Goal: Task Accomplishment & Management: Complete application form

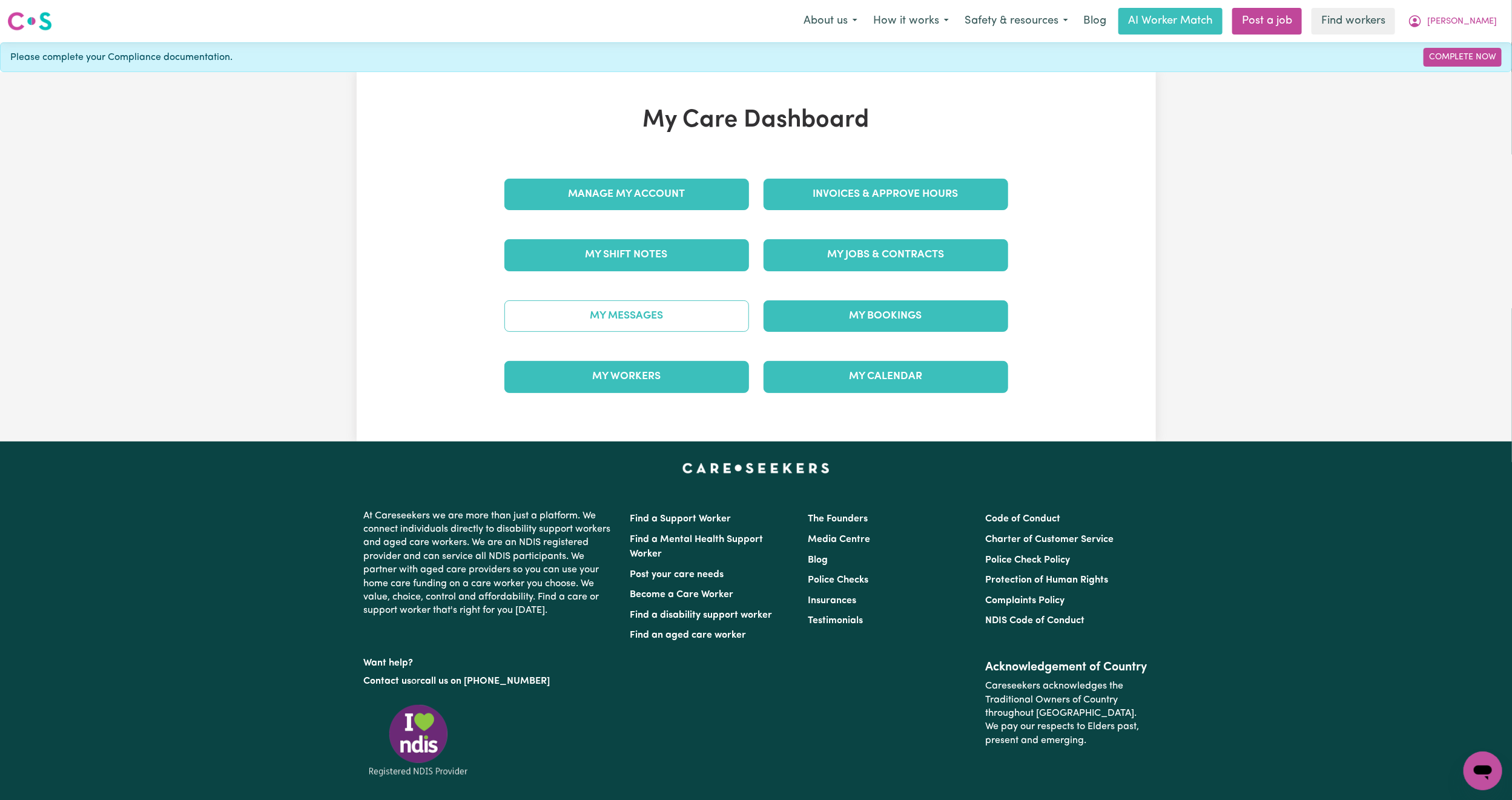
click at [671, 327] on link "My Messages" at bounding box center [627, 316] width 245 height 31
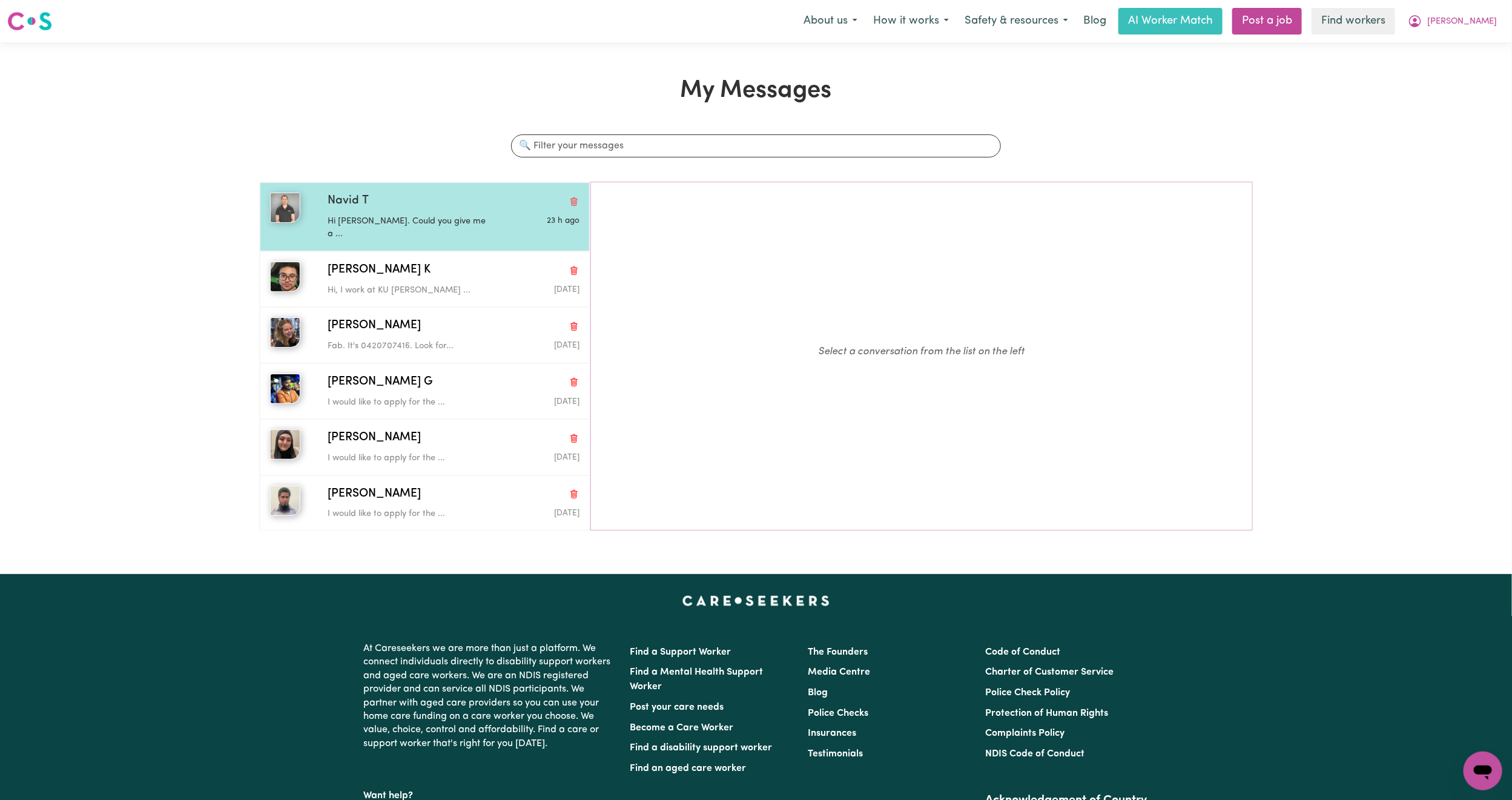
click at [467, 212] on div "Hi Laura. Could you give me a ..." at bounding box center [411, 225] width 168 height 31
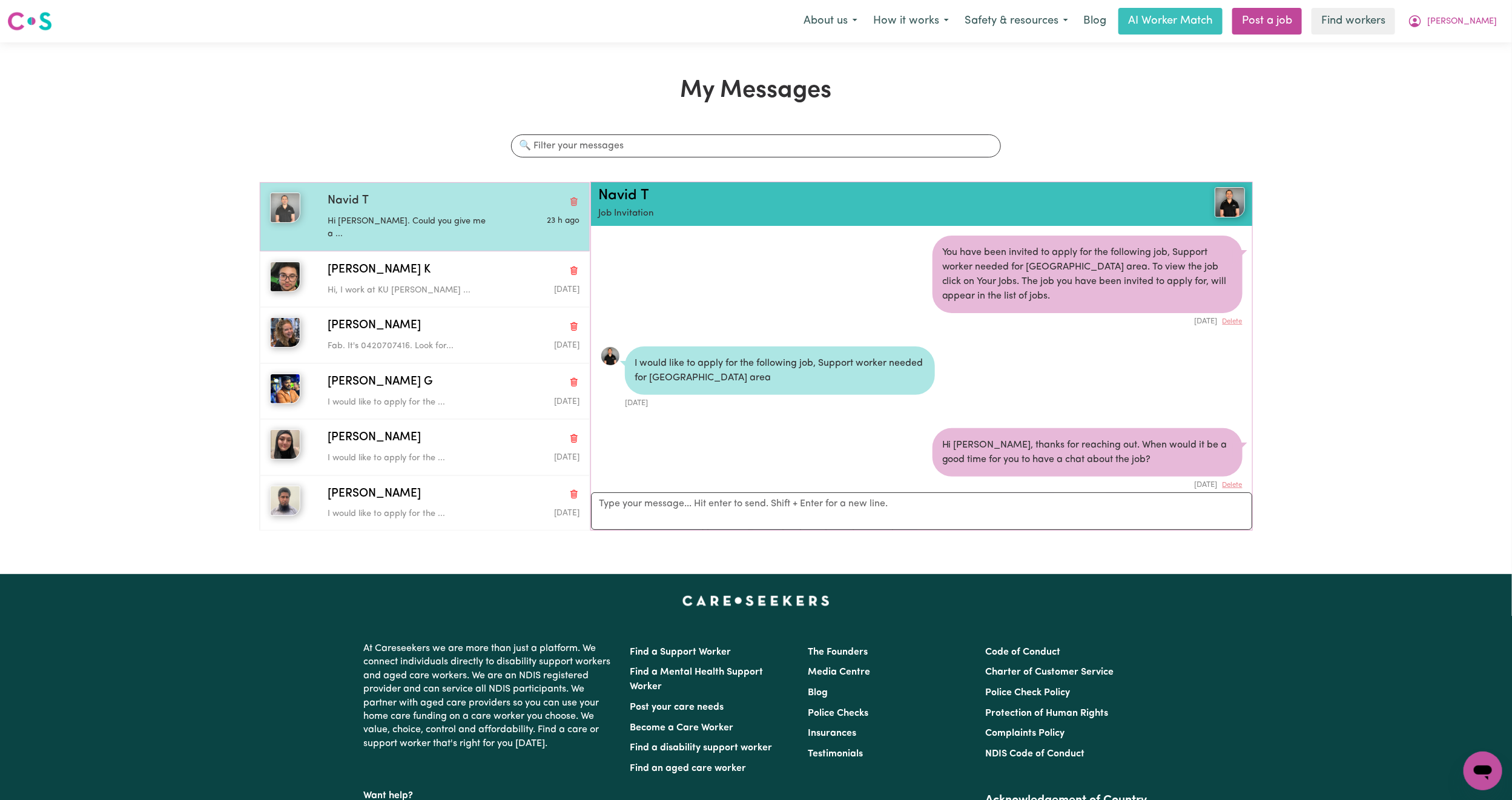
scroll to position [466, 0]
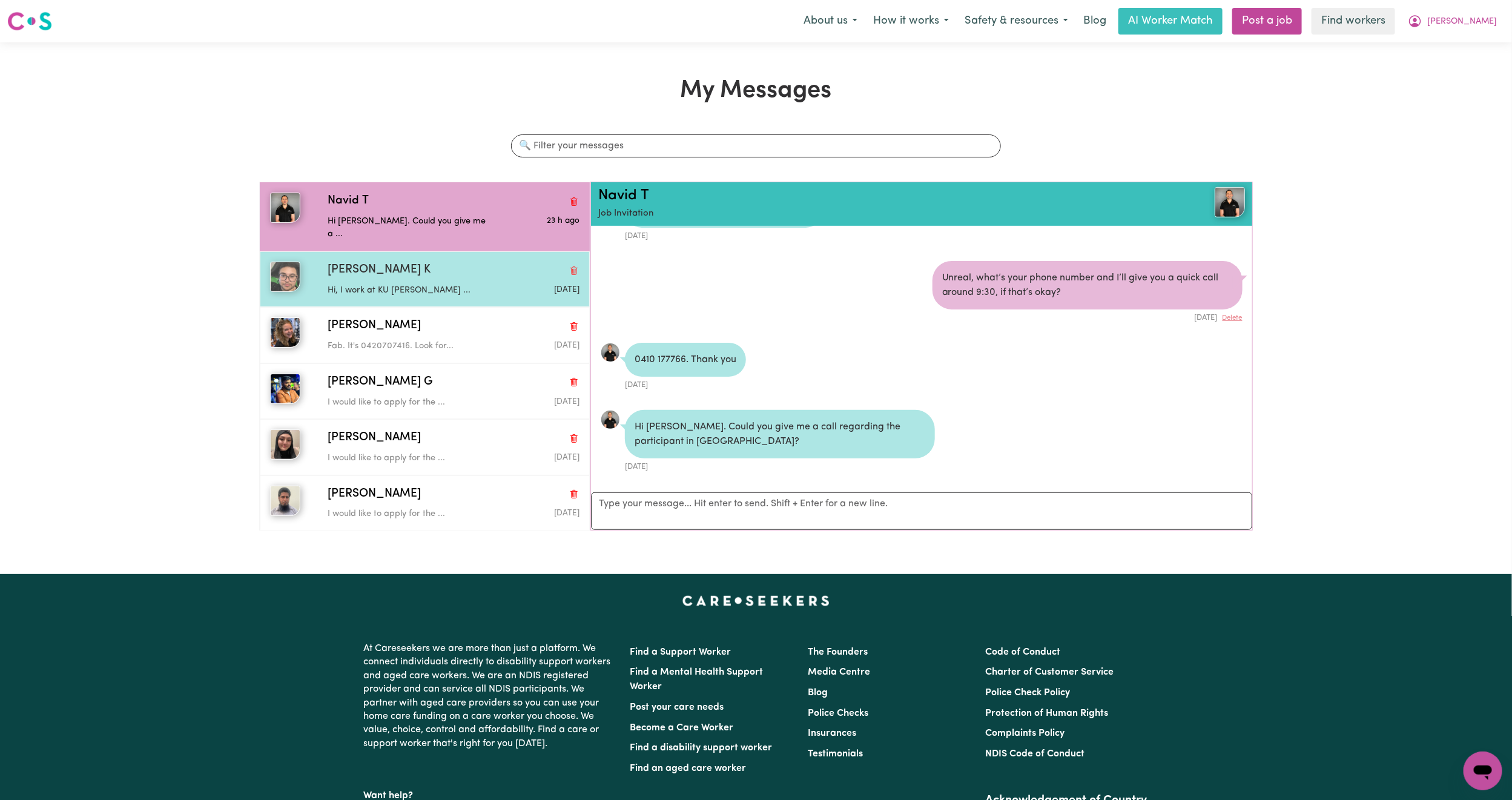
click at [428, 287] on div "Biplov K Hi, I work at KU james Cahill ... Aug 22 2025" at bounding box center [425, 279] width 330 height 56
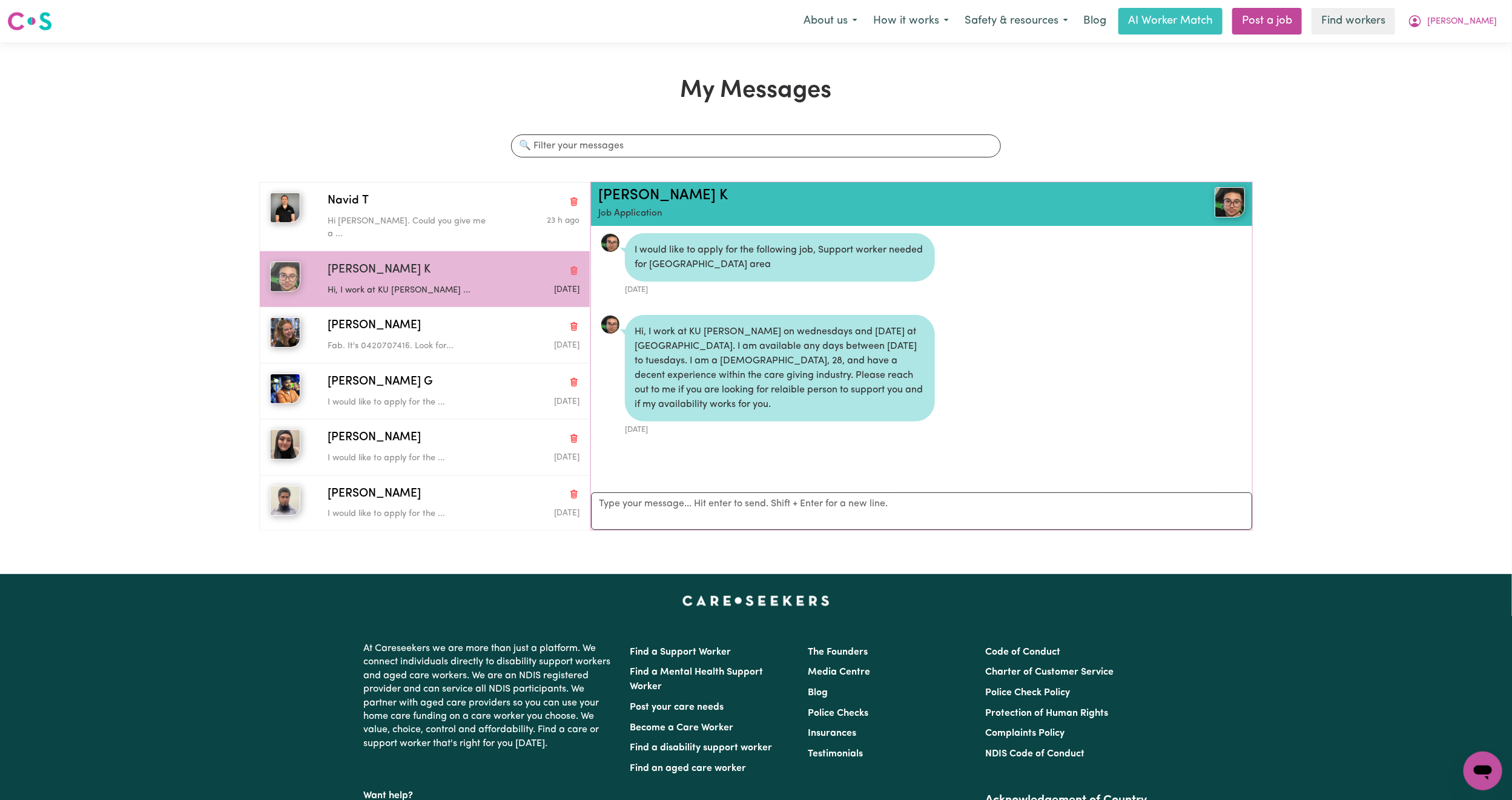
scroll to position [0, 0]
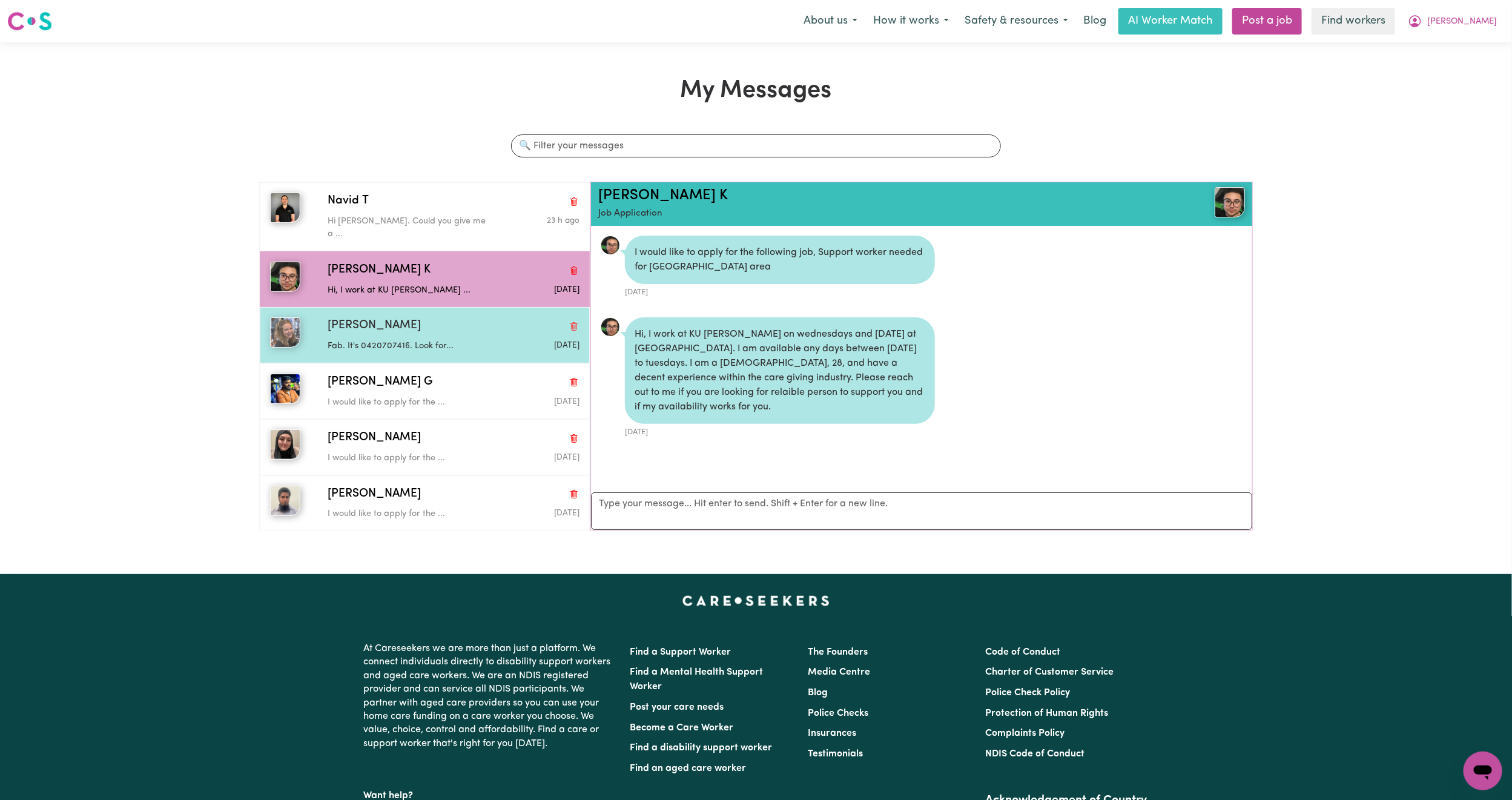
click at [446, 340] on p "Fab. It's 0420707416. Look for..." at bounding box center [411, 346] width 168 height 13
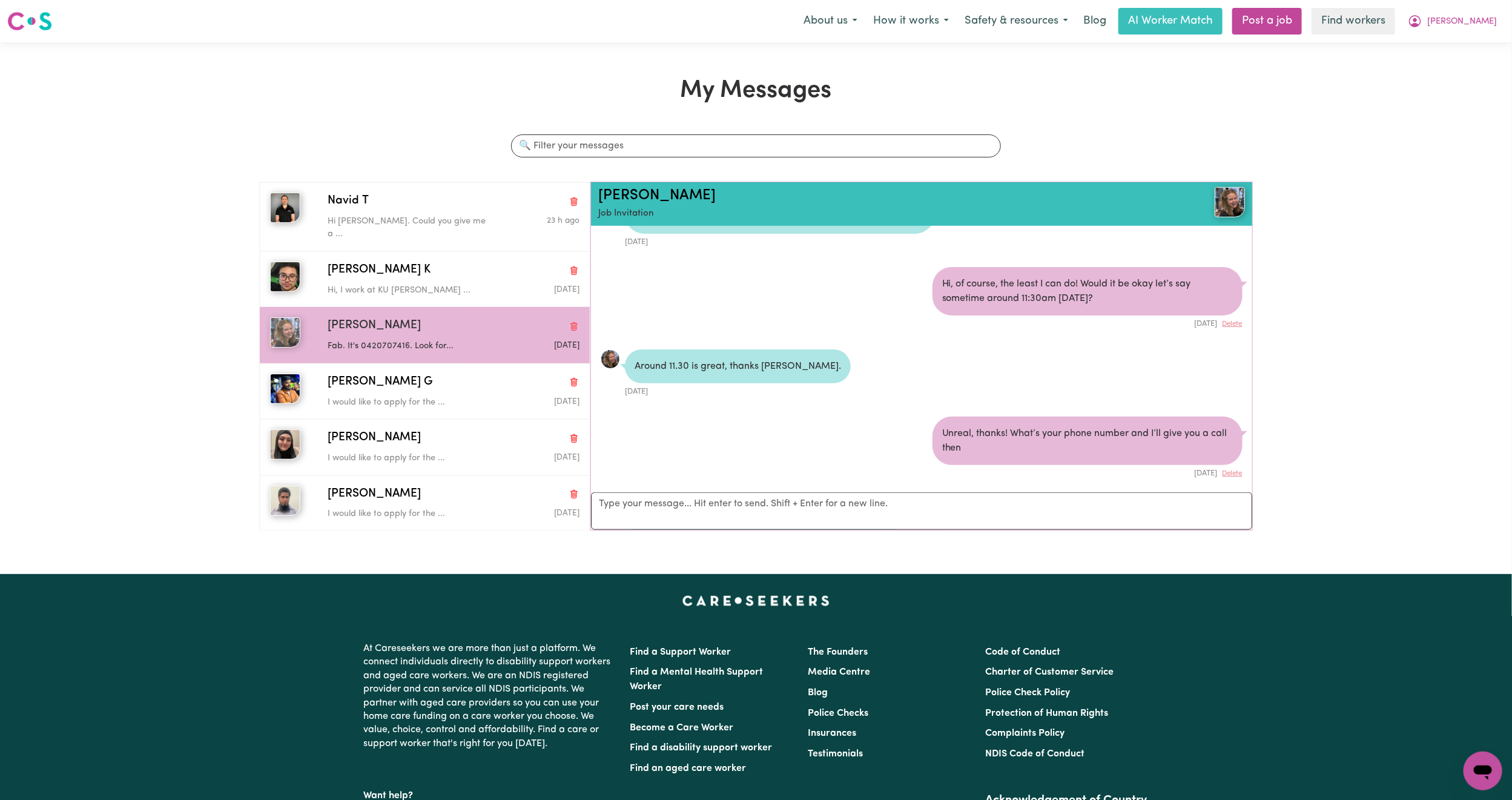
scroll to position [784, 0]
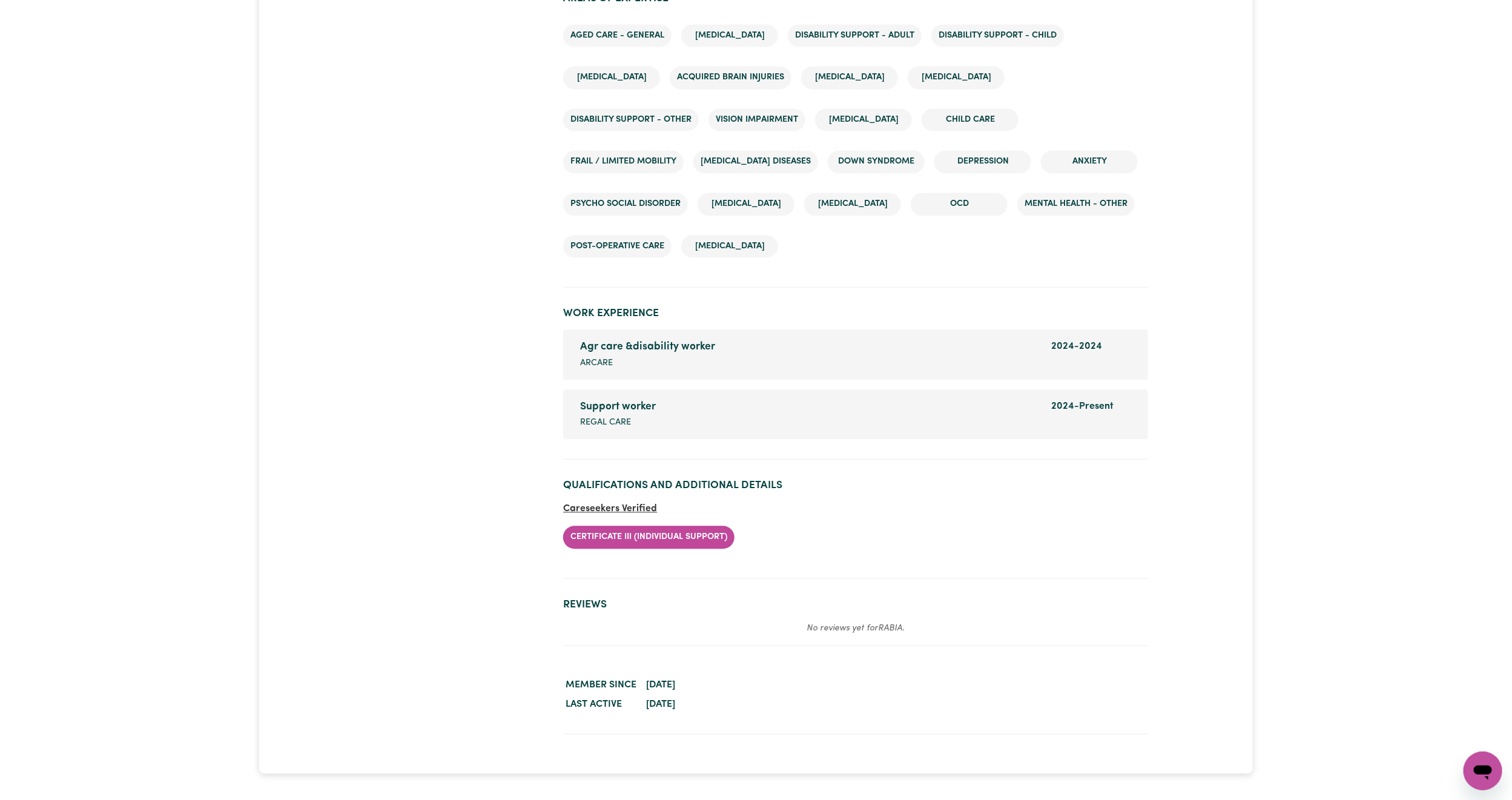
scroll to position [1999, 0]
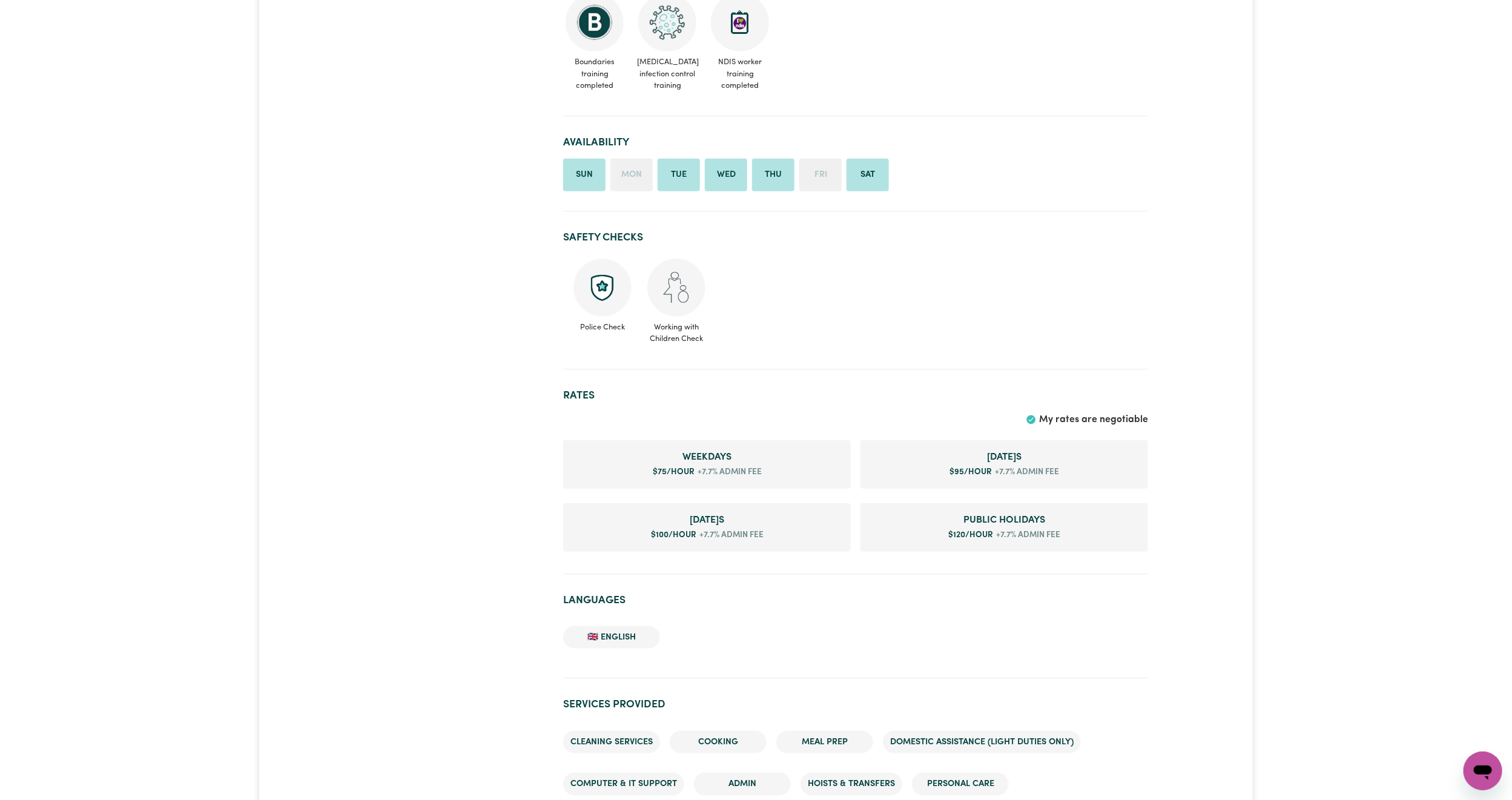
scroll to position [364, 0]
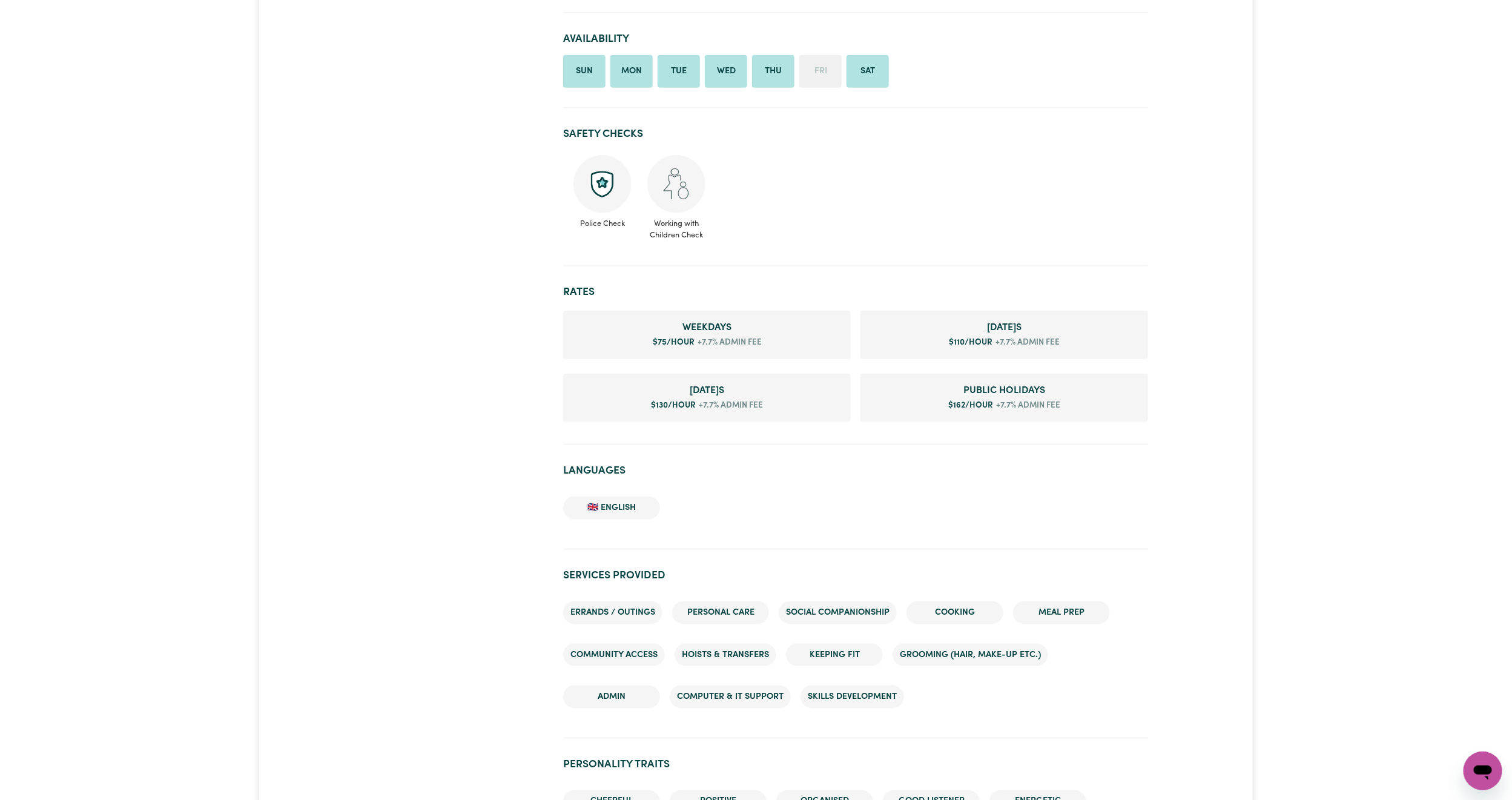
scroll to position [727, 0]
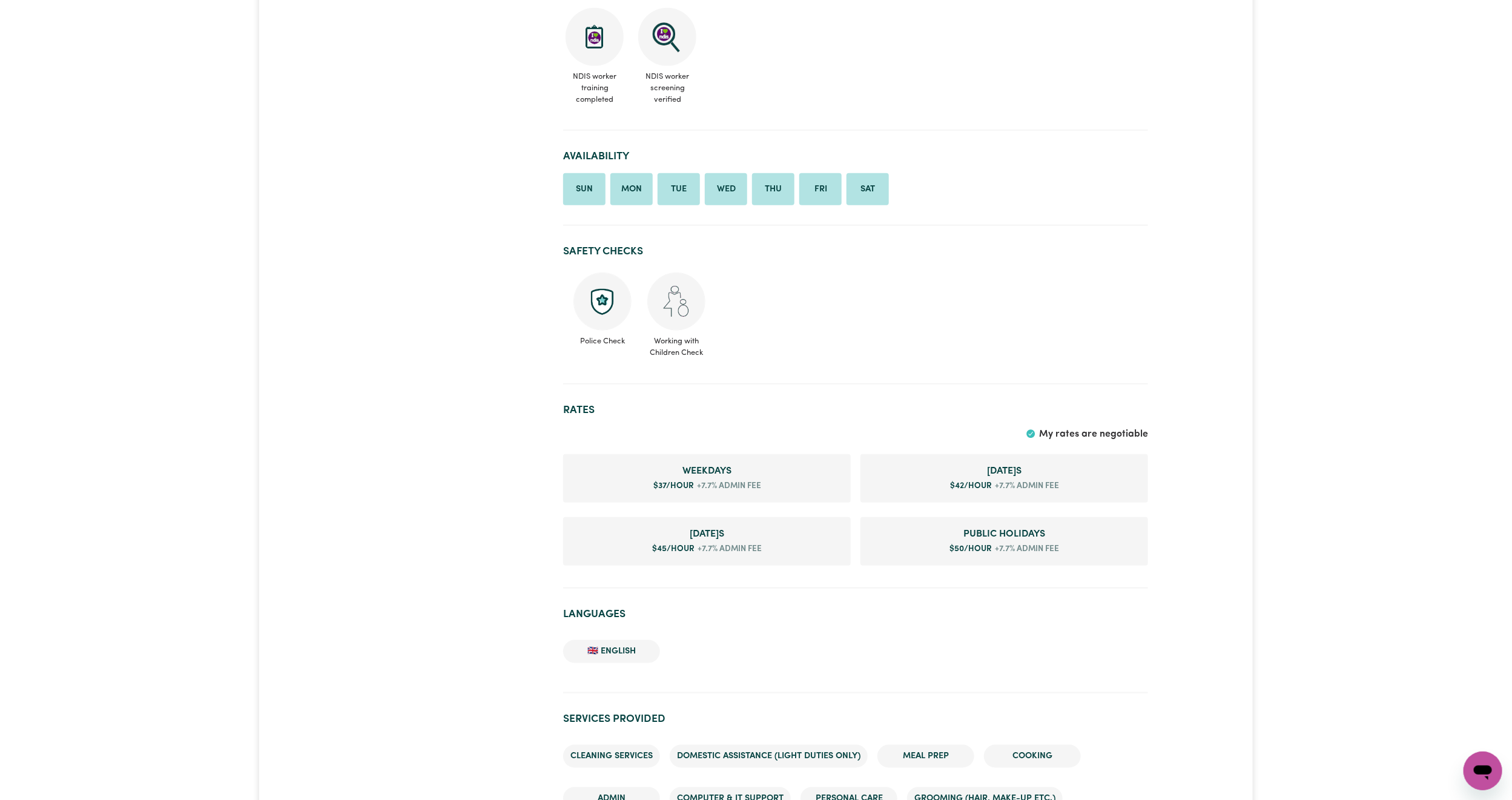
scroll to position [455, 0]
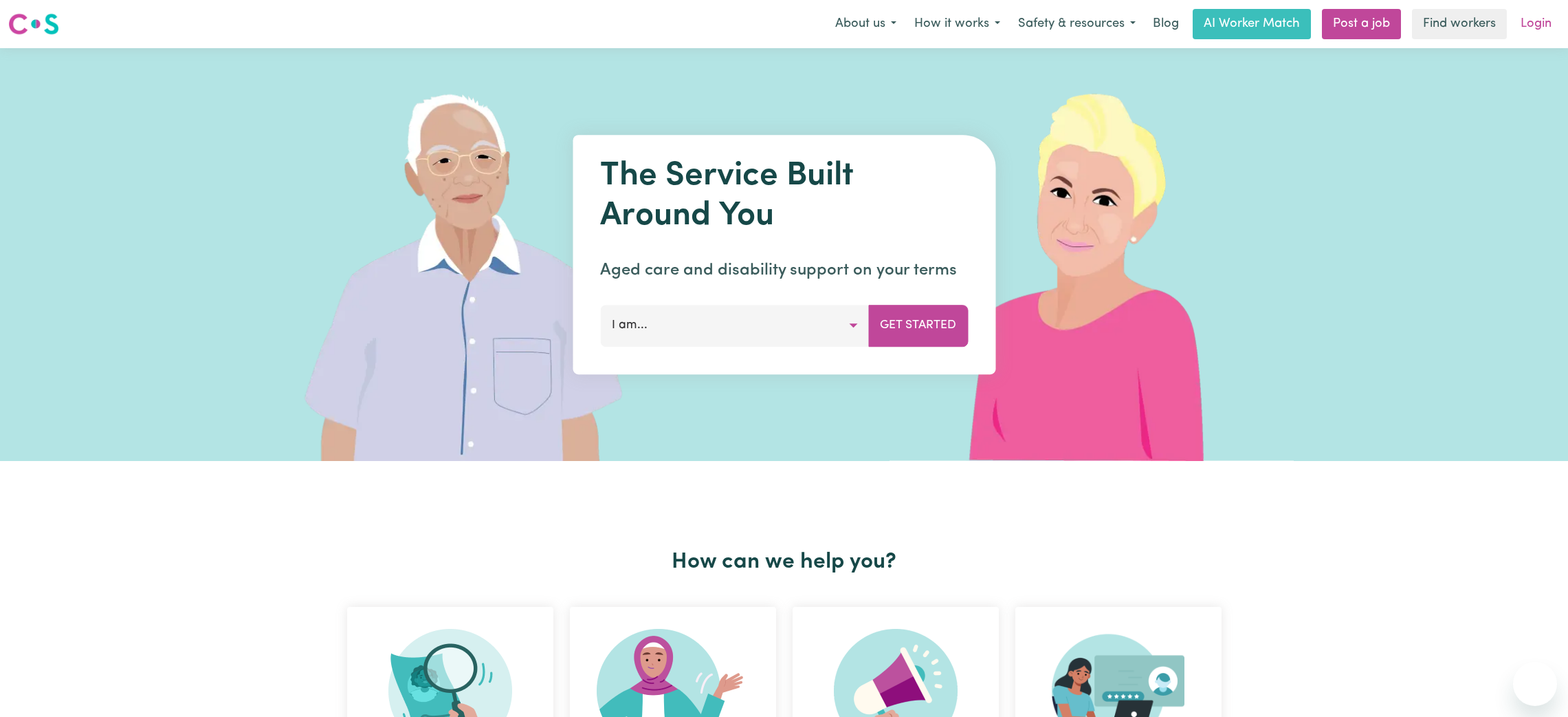
click at [1544, 27] on link "Login" at bounding box center [1536, 24] width 47 height 30
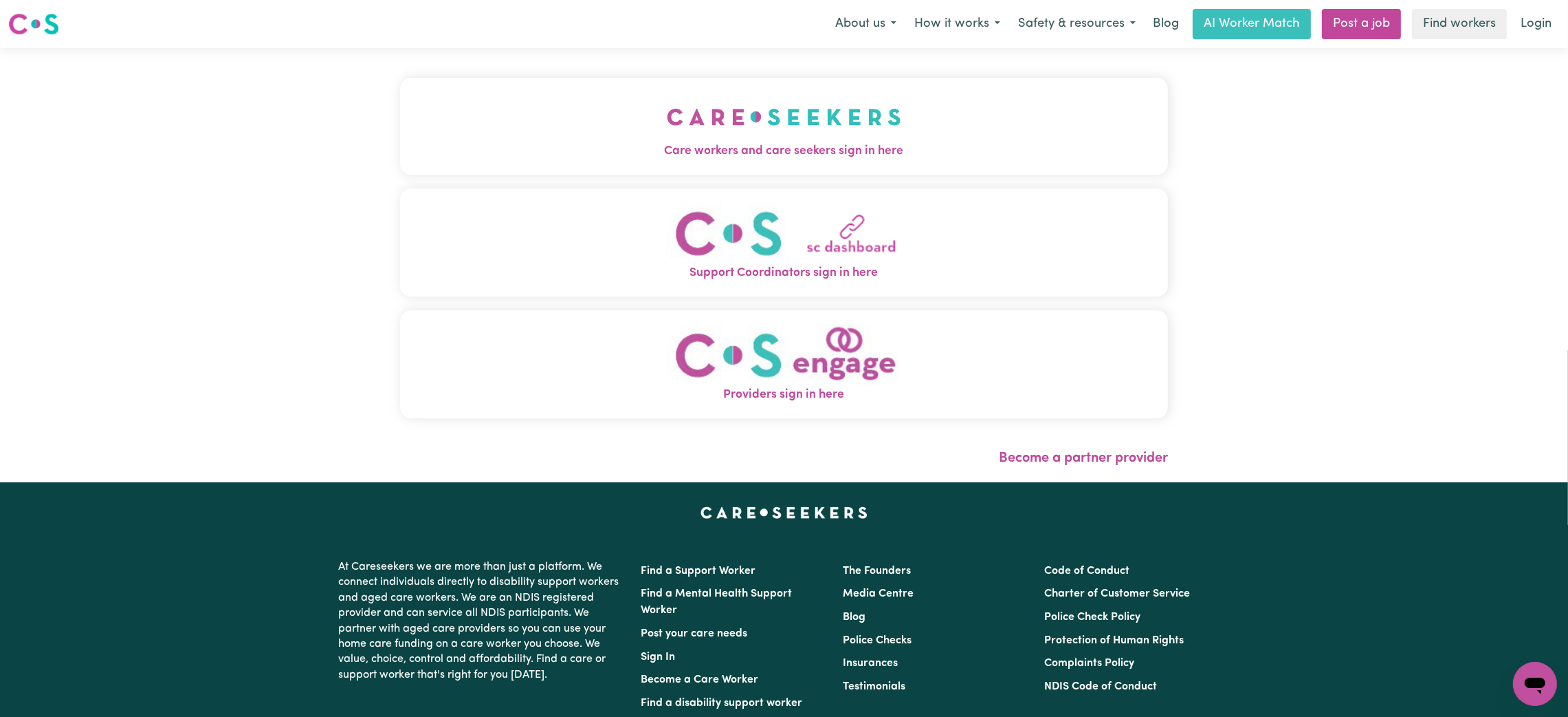
click at [766, 133] on img "Care workers and care seekers sign in here" at bounding box center [784, 116] width 234 height 51
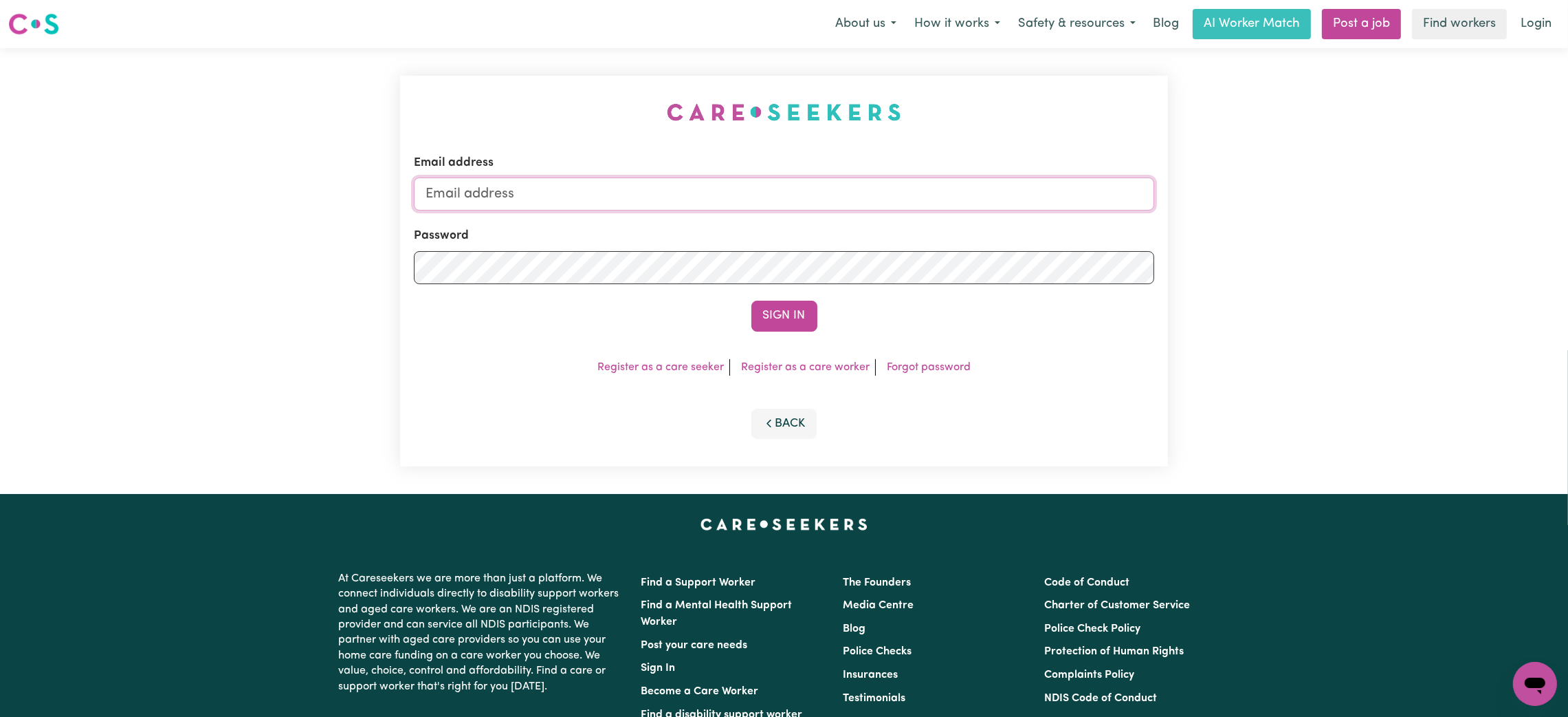
type input "[PERSON_NAME][EMAIL_ADDRESS][DOMAIN_NAME]"
click at [680, 369] on link "Register as a care seeker" at bounding box center [660, 367] width 127 height 11
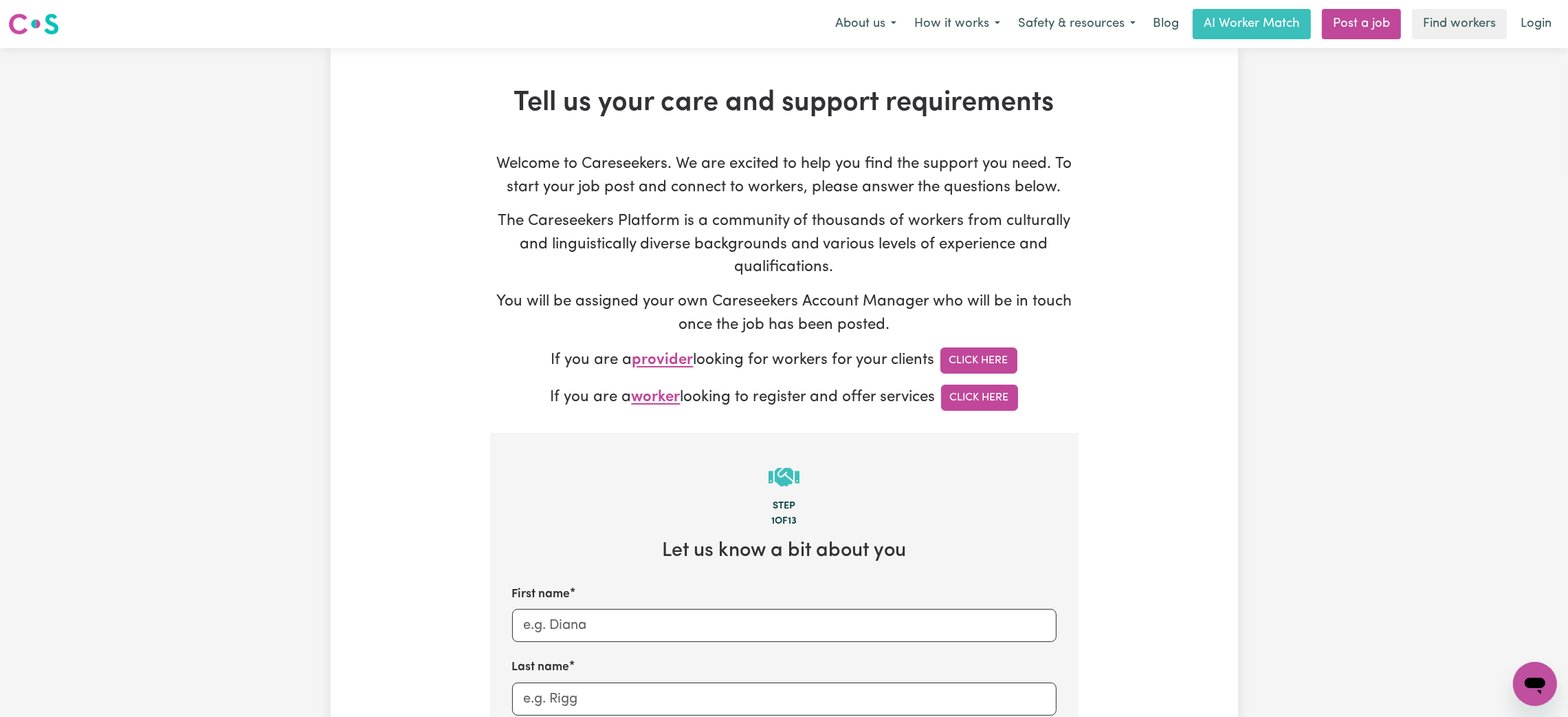
type input "[PERSON_NAME][EMAIL_ADDRESS][DOMAIN_NAME]"
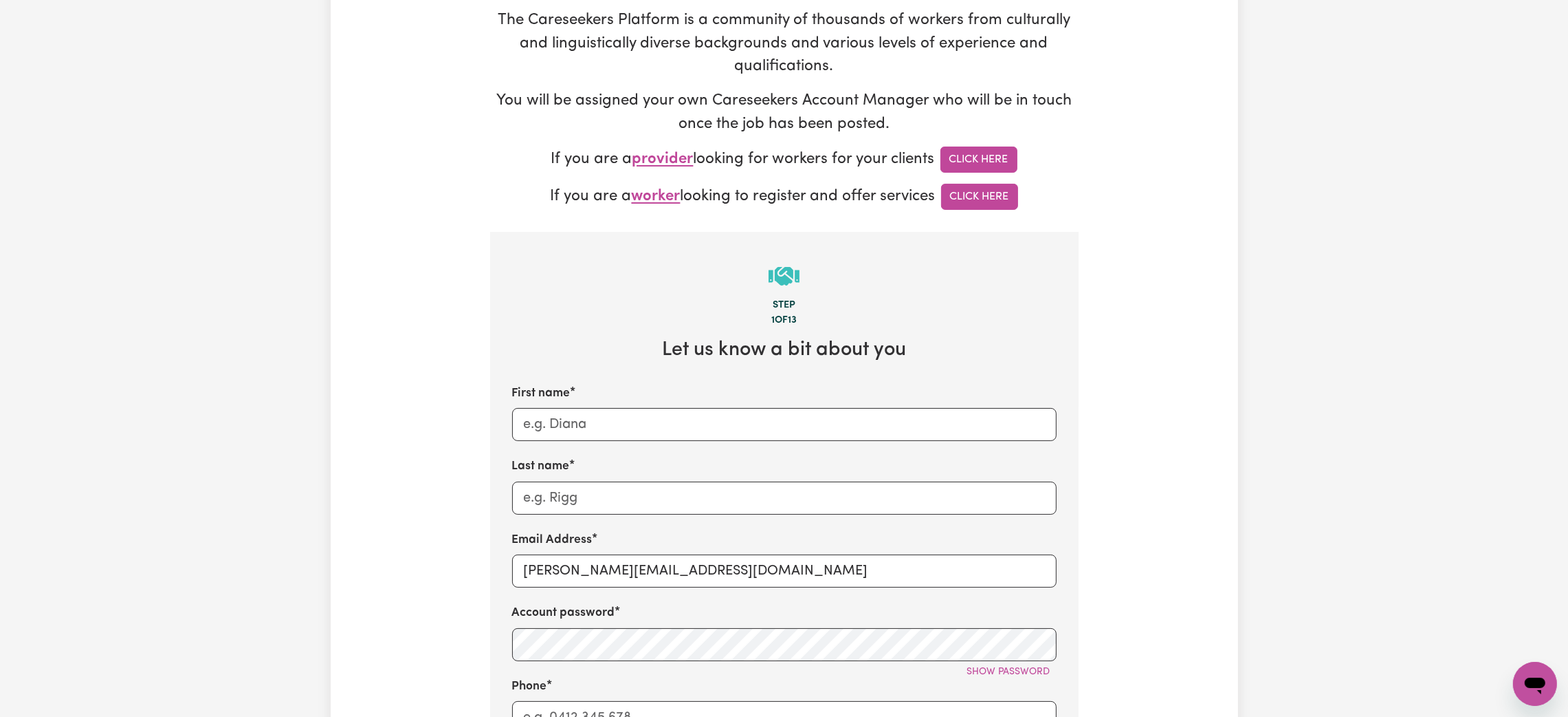
scroll to position [206, 0]
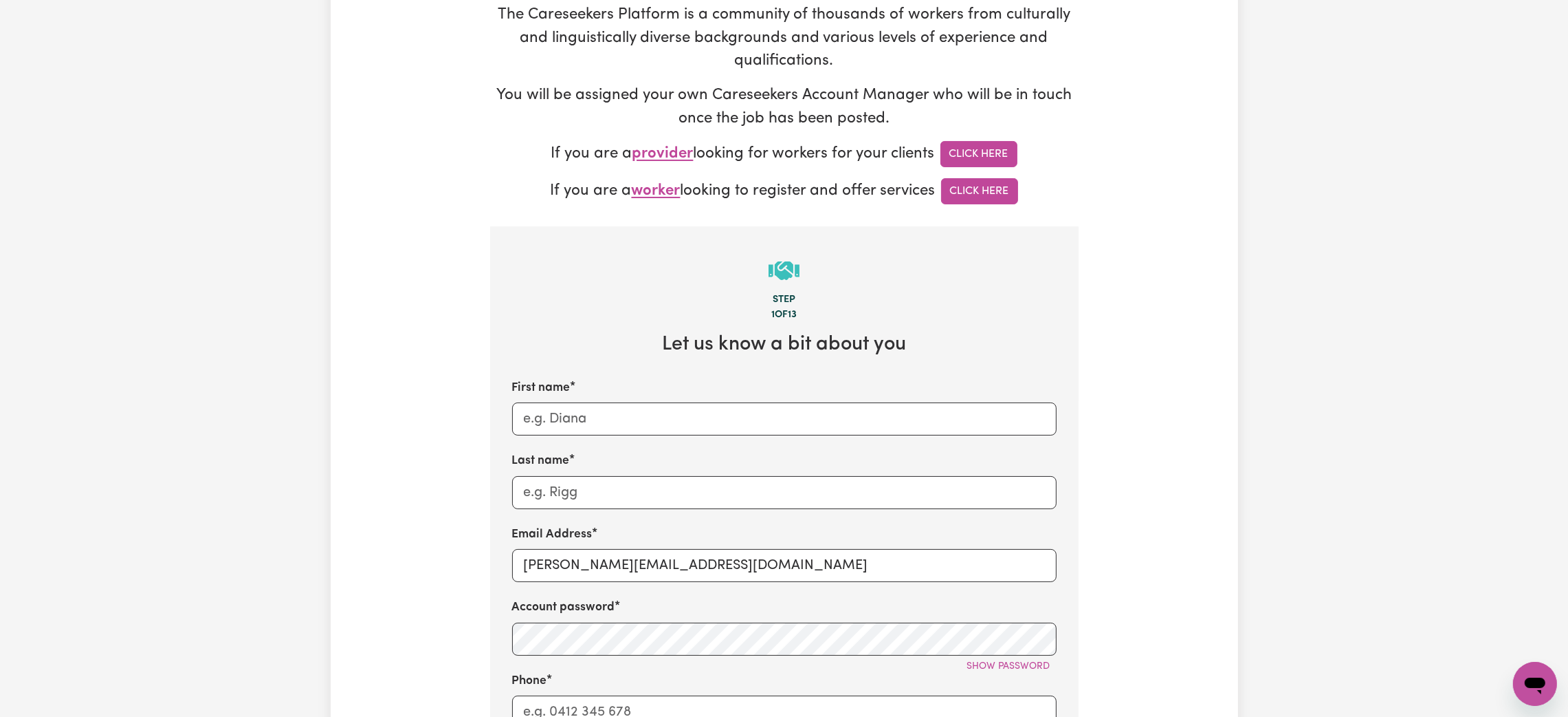
click at [575, 406] on div "First name" at bounding box center [784, 407] width 545 height 56
click at [571, 427] on input "First name" at bounding box center [784, 419] width 545 height 33
paste input "[PERSON_NAME]"
type input "[PERSON_NAME]"
click at [614, 495] on input "Last name" at bounding box center [784, 492] width 545 height 33
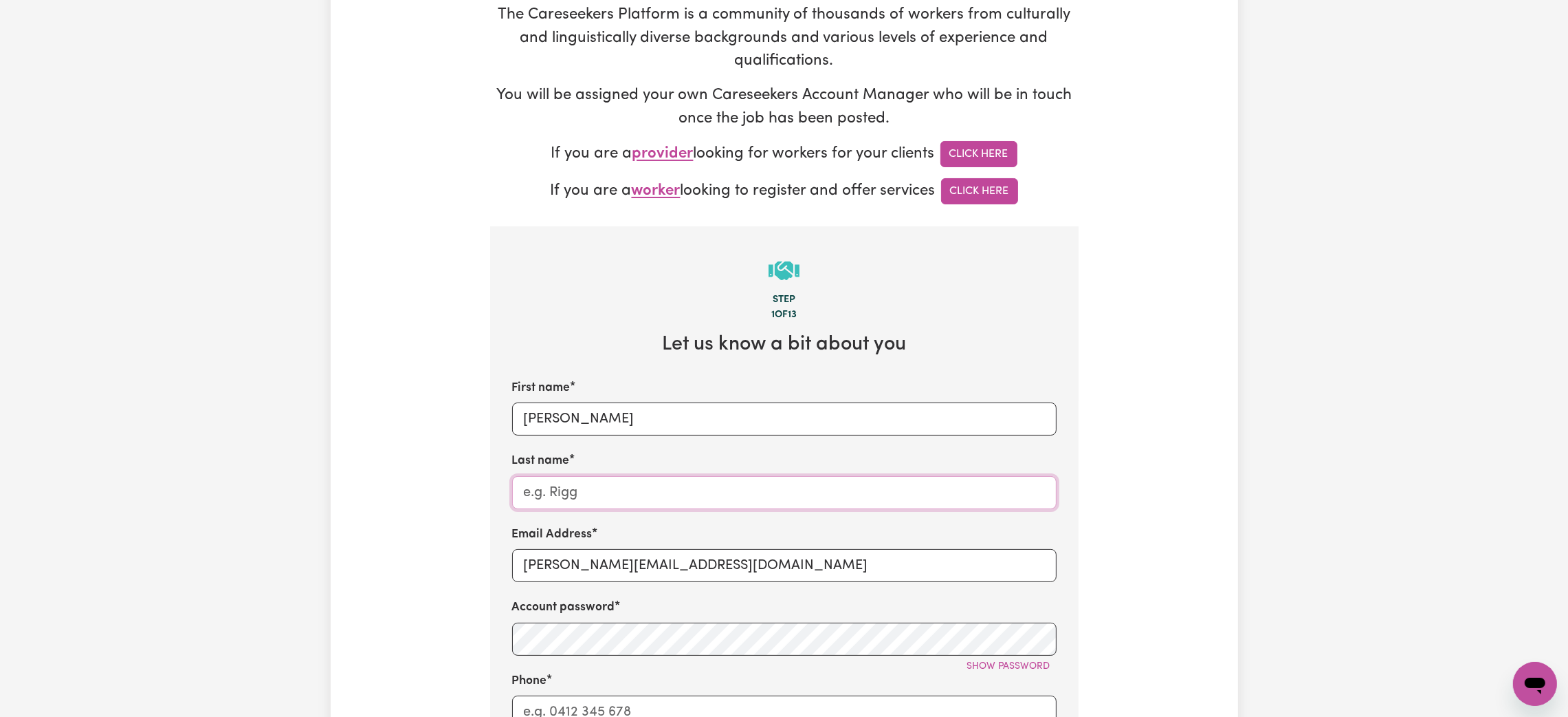
paste input "Karunatilake"
type input "Karunatilake"
click at [613, 564] on input "[PERSON_NAME][EMAIL_ADDRESS][DOMAIN_NAME]" at bounding box center [784, 565] width 545 height 33
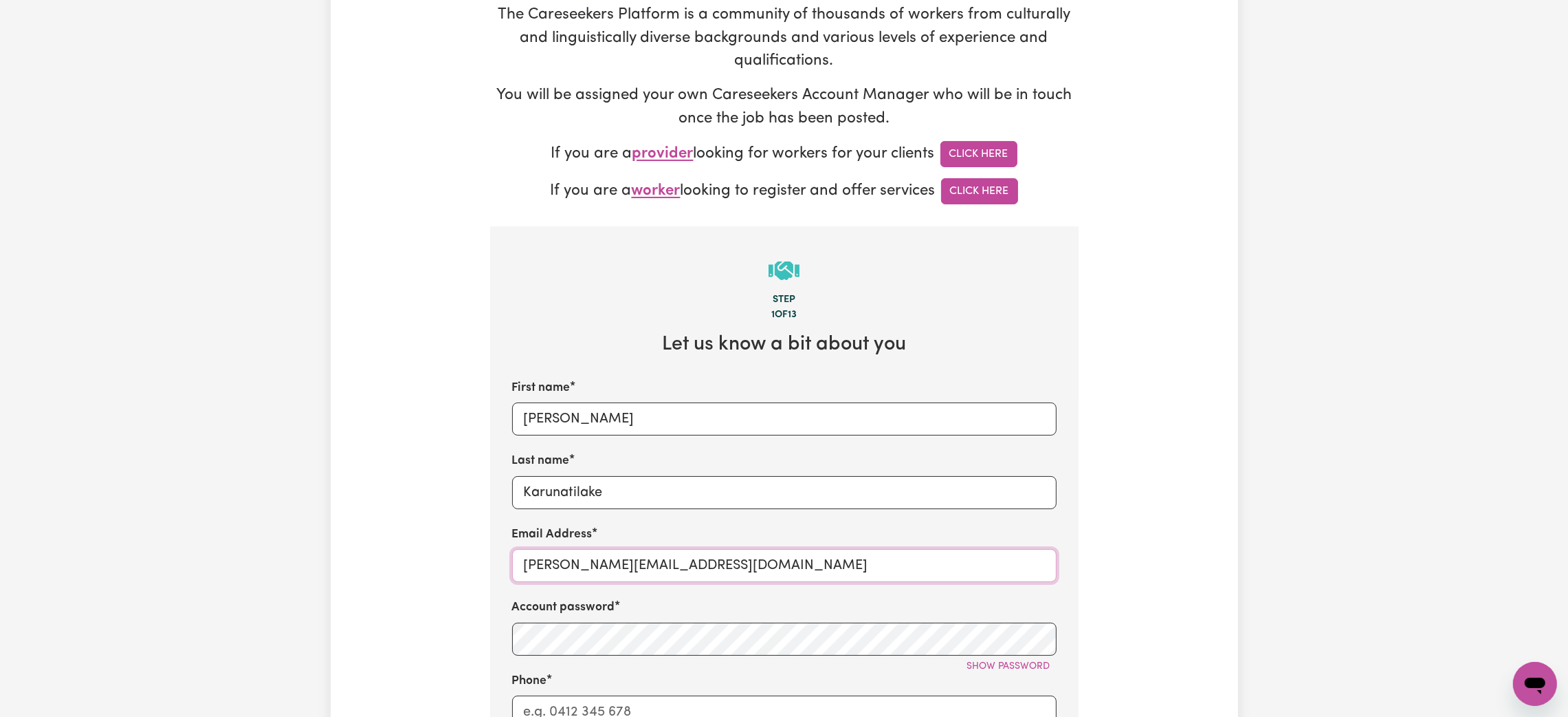
paste input "Karunatilake"
click at [527, 569] on input "Karunatilake" at bounding box center [784, 565] width 545 height 33
click at [674, 568] on input "ElsyKarunatilake" at bounding box center [784, 565] width 545 height 33
type input "[EMAIL_ADDRESS][DOMAIN_NAME]"
click at [1018, 670] on span "Show password" at bounding box center [1009, 666] width 83 height 10
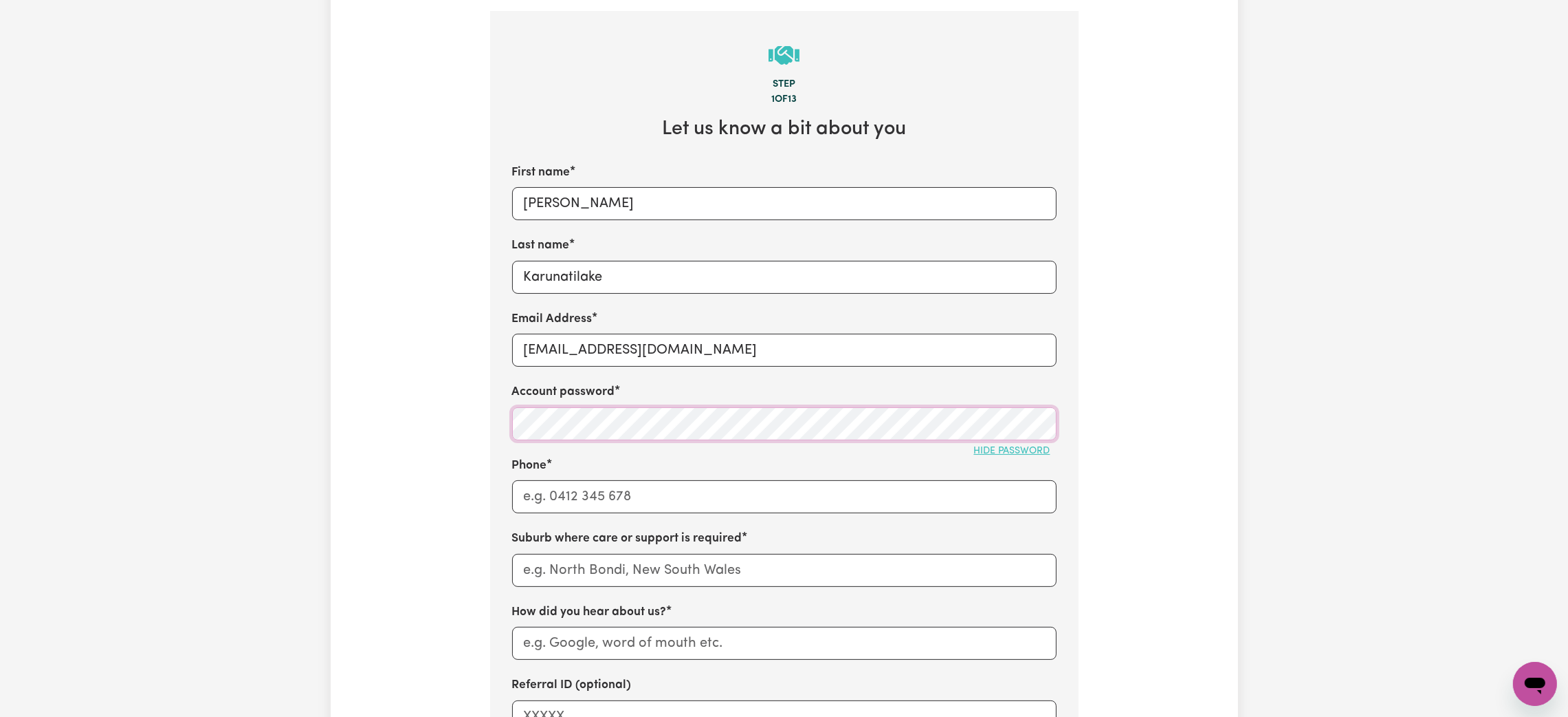
scroll to position [433, 0]
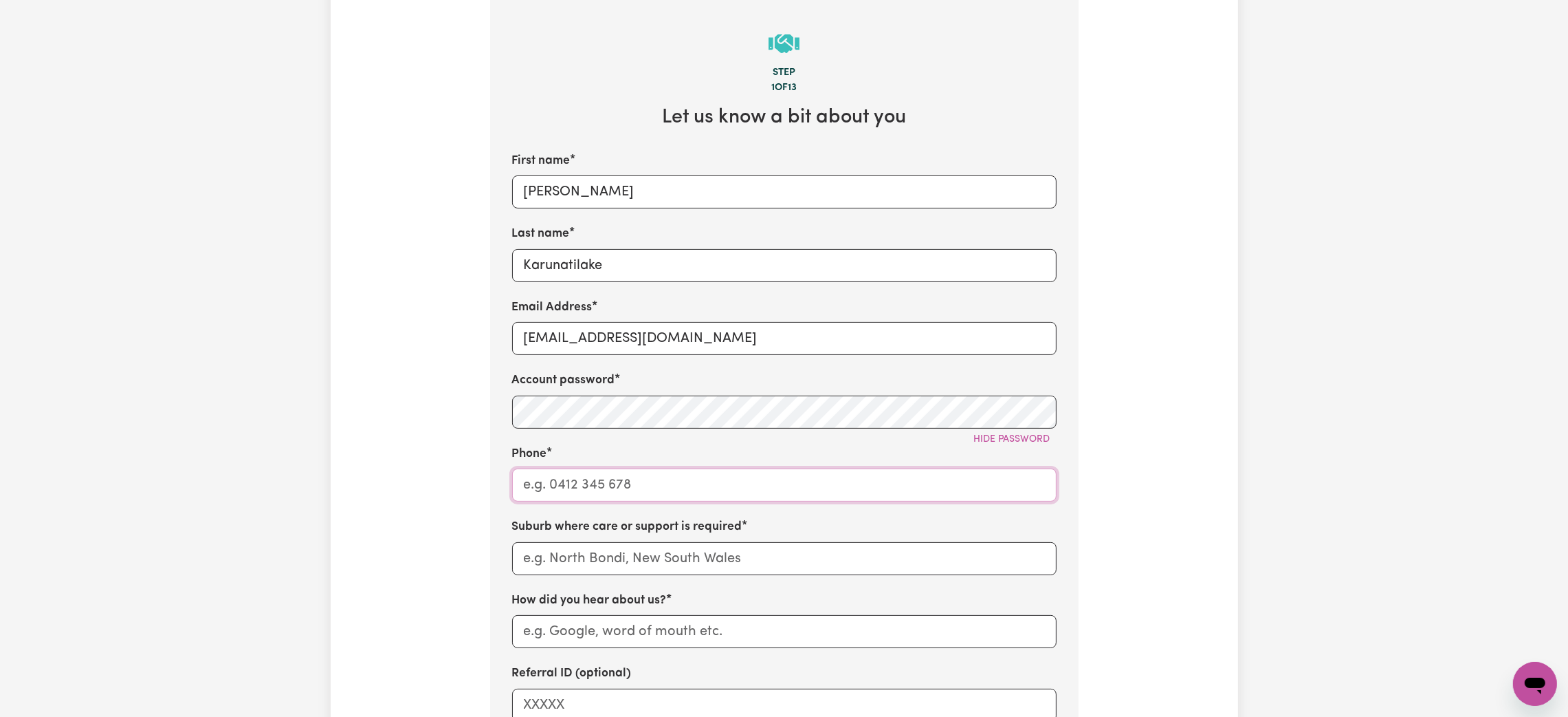
click at [637, 481] on input "Phone" at bounding box center [784, 485] width 545 height 33
type input "1300765465"
click at [626, 566] on input "text" at bounding box center [784, 558] width 545 height 33
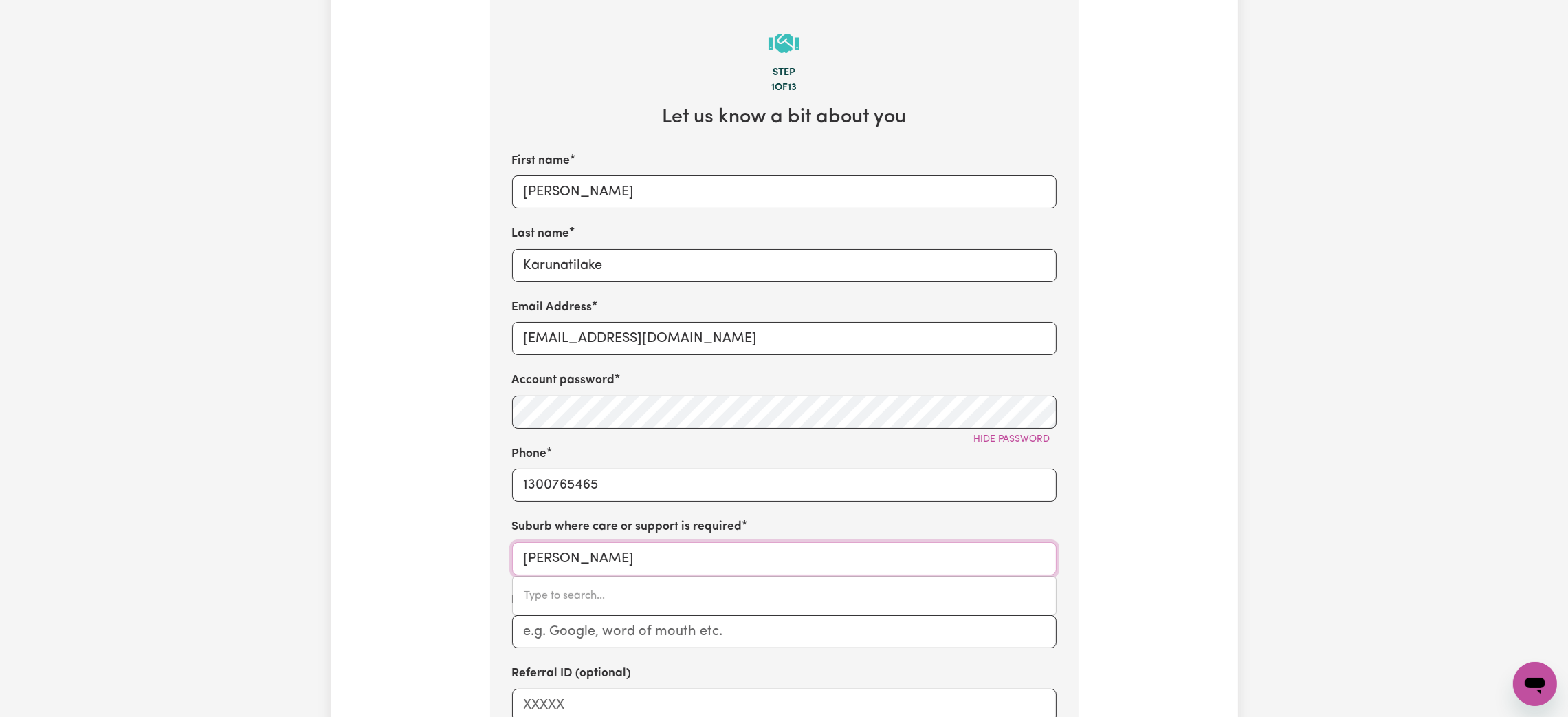
type input "[PERSON_NAME]"
type input "hopperS CROSSING, [GEOGRAPHIC_DATA], 3029"
type input "[GEOGRAPHIC_DATA]"
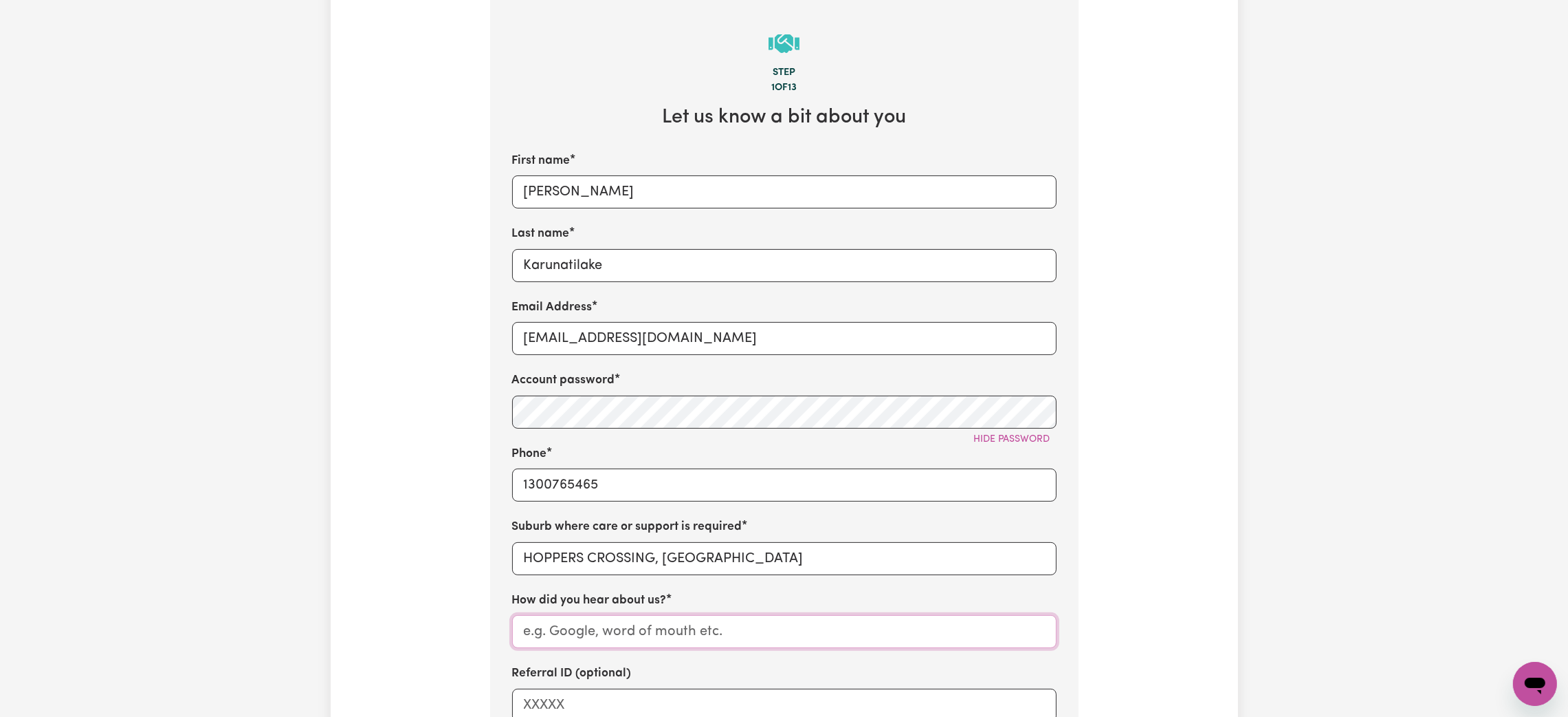
click at [622, 639] on input "How did you hear about us?" at bounding box center [784, 631] width 545 height 33
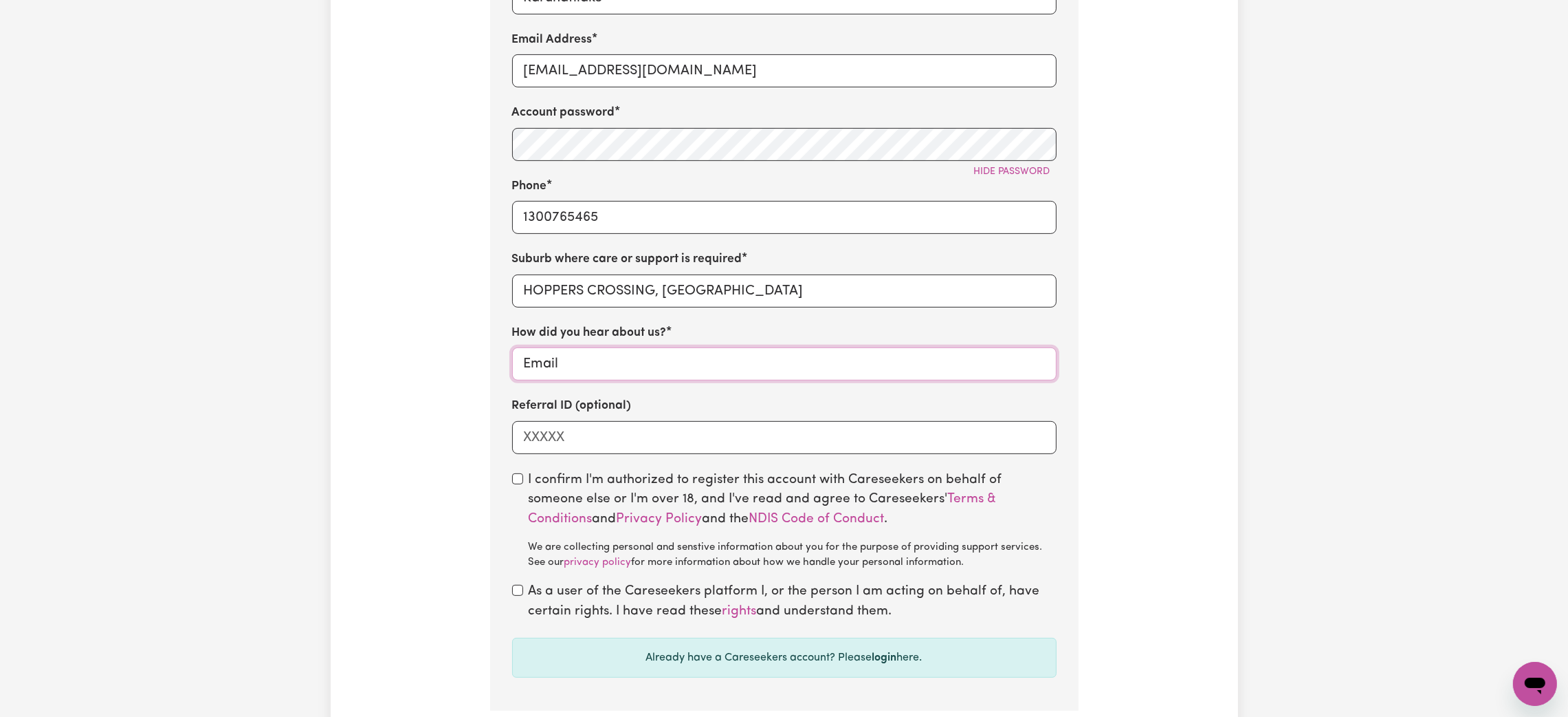
scroll to position [706, 0]
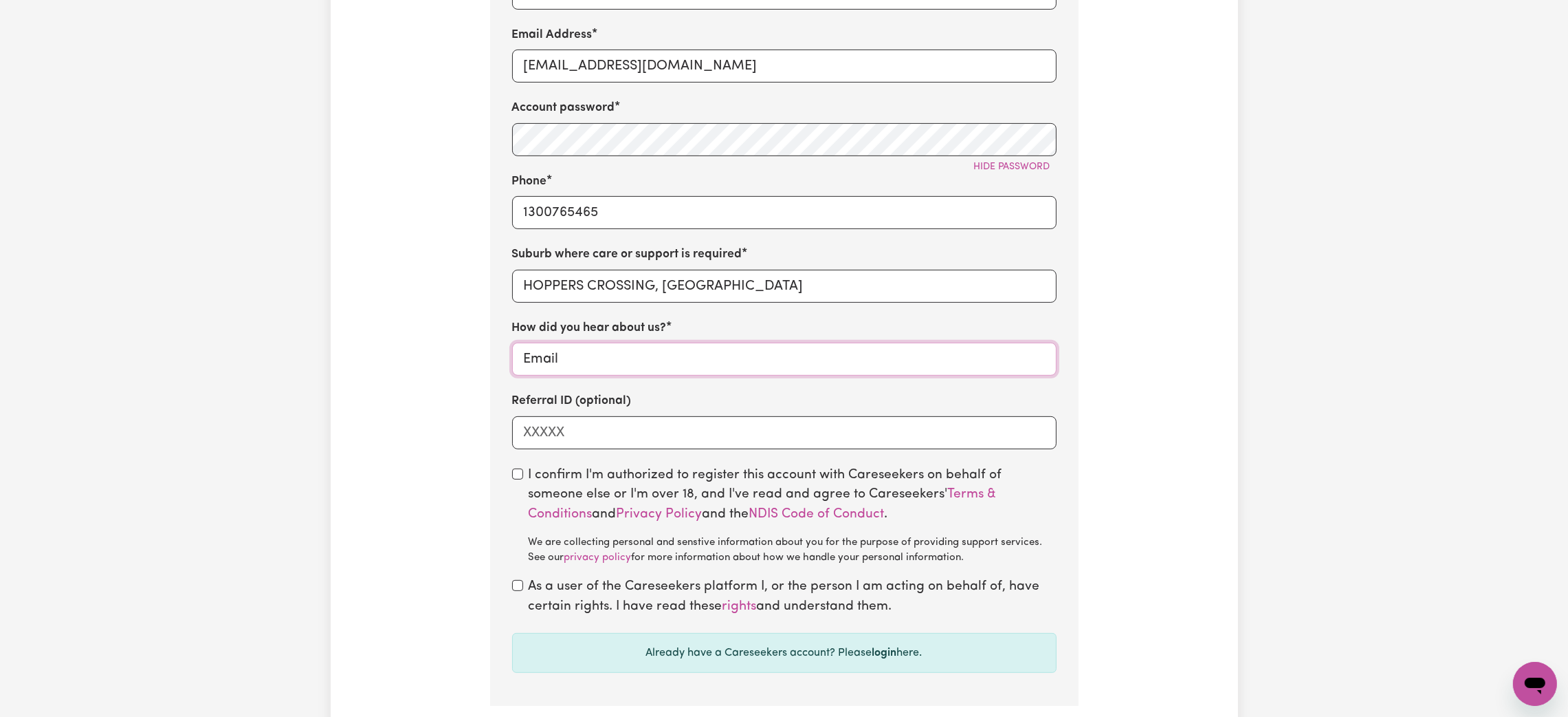
type input "Email"
click at [518, 470] on div "I confirm I'm authorized to register this account with Careseekers on behalf of…" at bounding box center [784, 515] width 545 height 100
click at [517, 478] on input "checkbox" at bounding box center [517, 474] width 11 height 11
checkbox input "true"
click at [518, 591] on input "checkbox" at bounding box center [517, 585] width 11 height 11
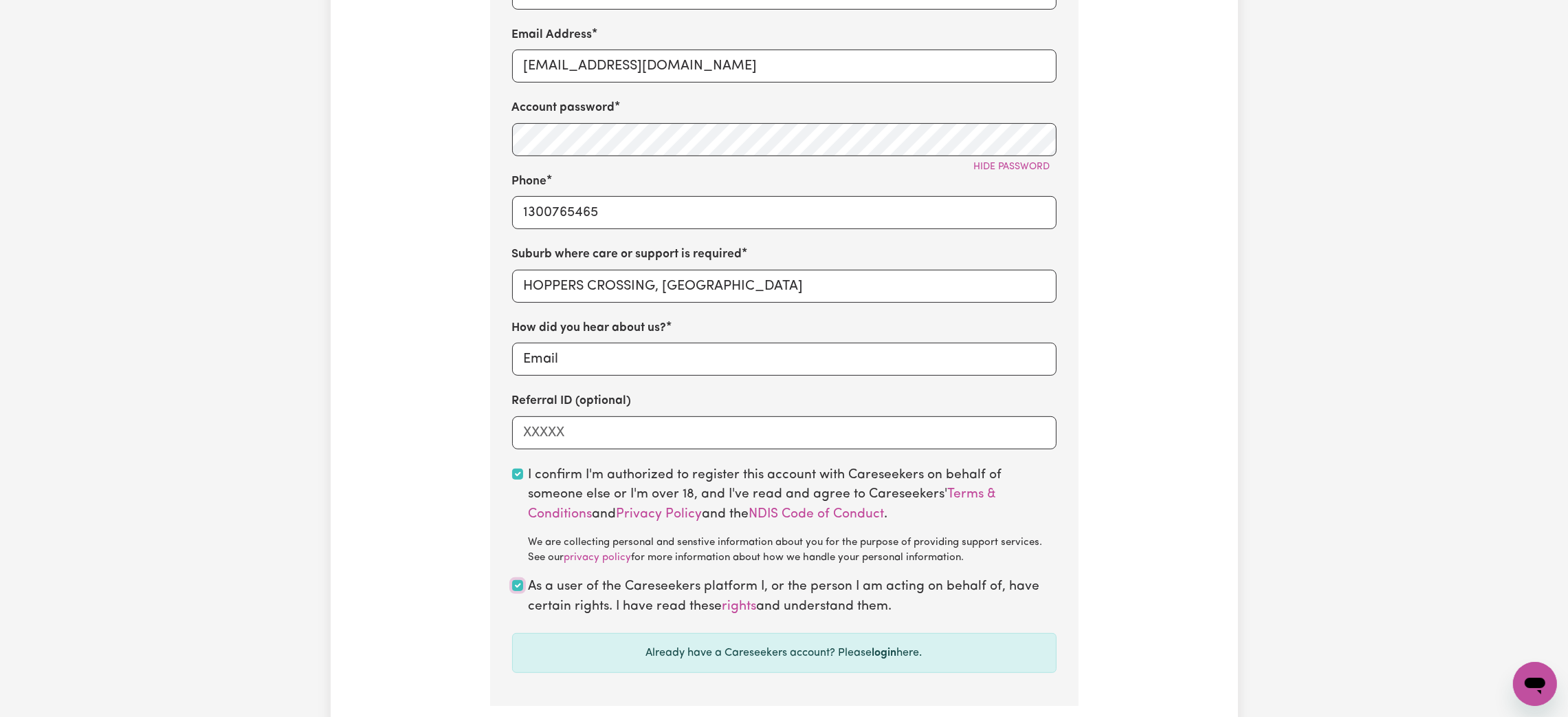
checkbox input "true"
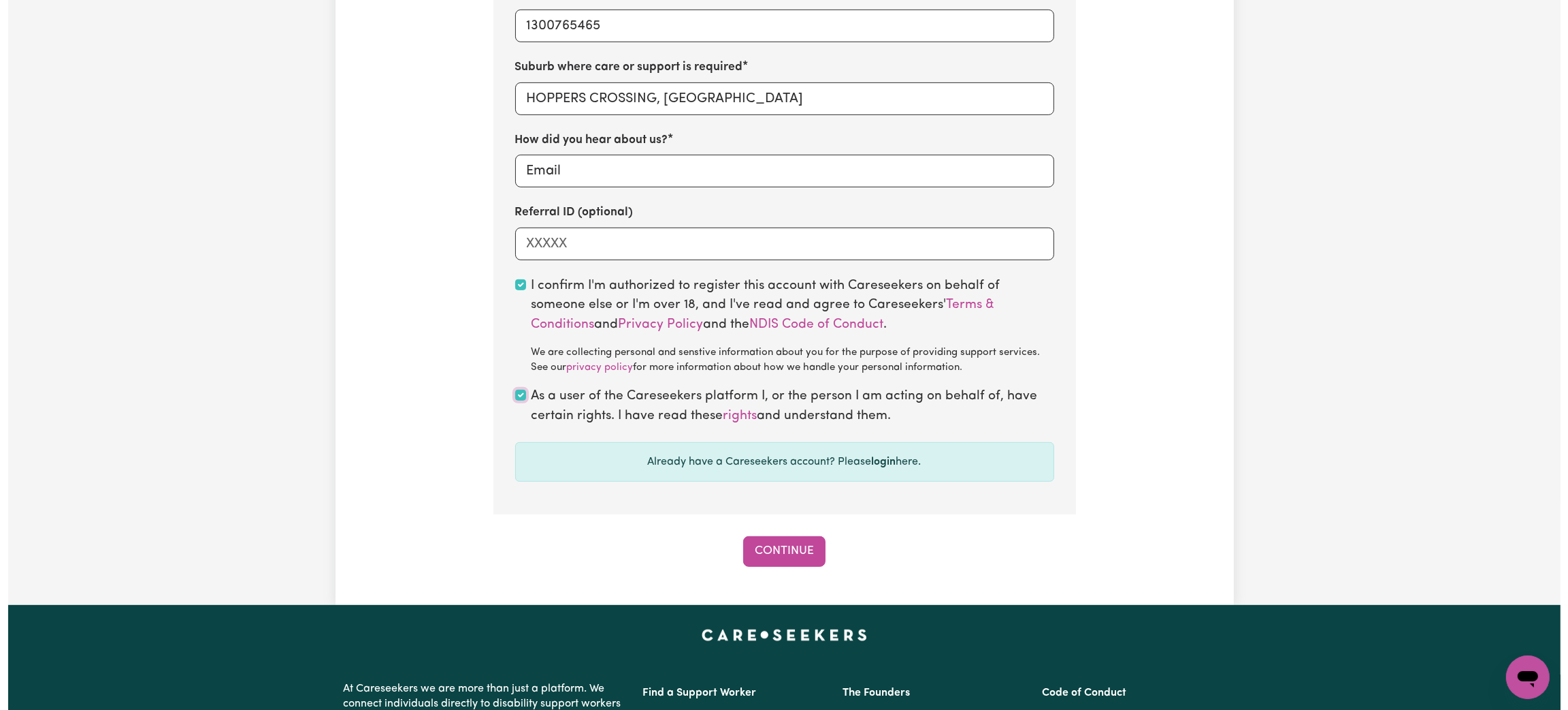
scroll to position [920, 0]
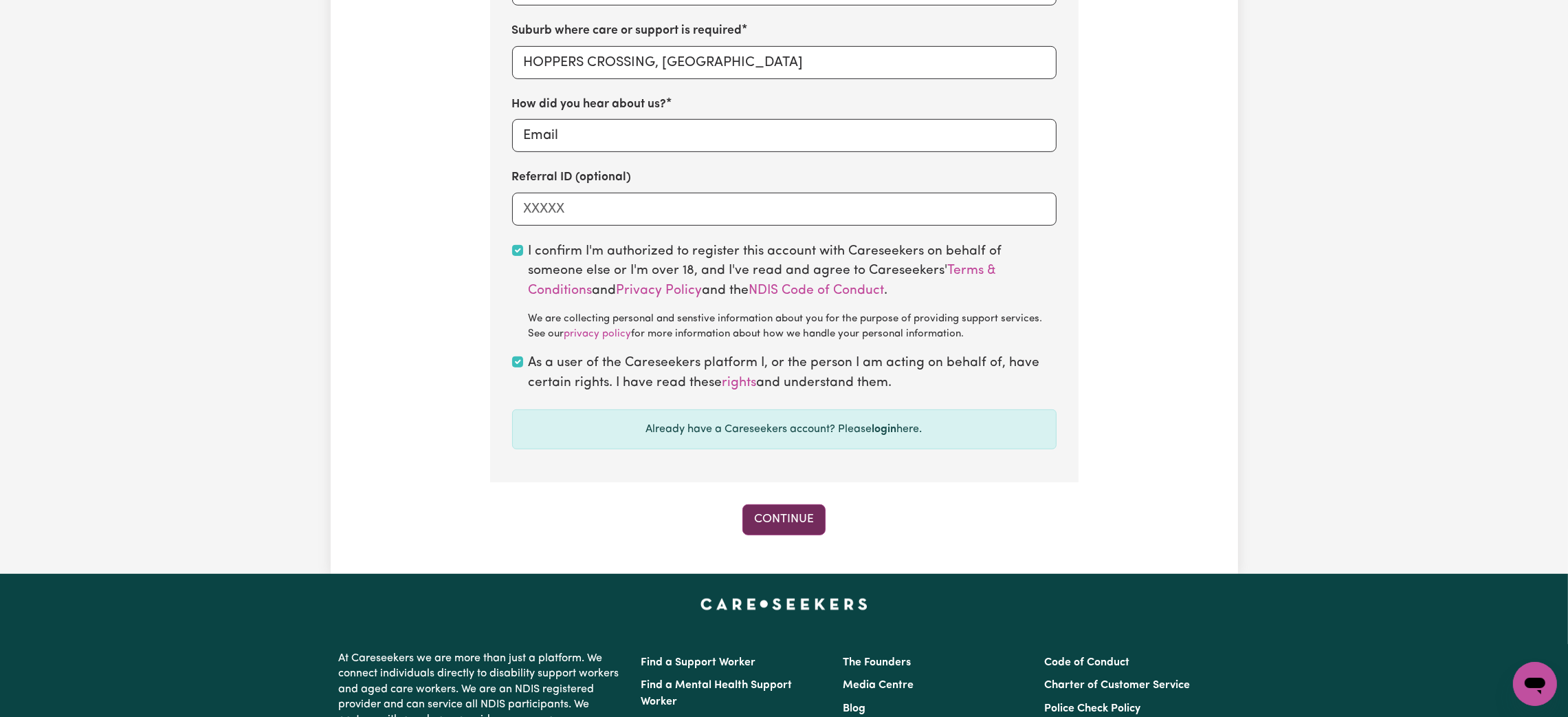
click at [783, 515] on button "Continue" at bounding box center [784, 519] width 83 height 30
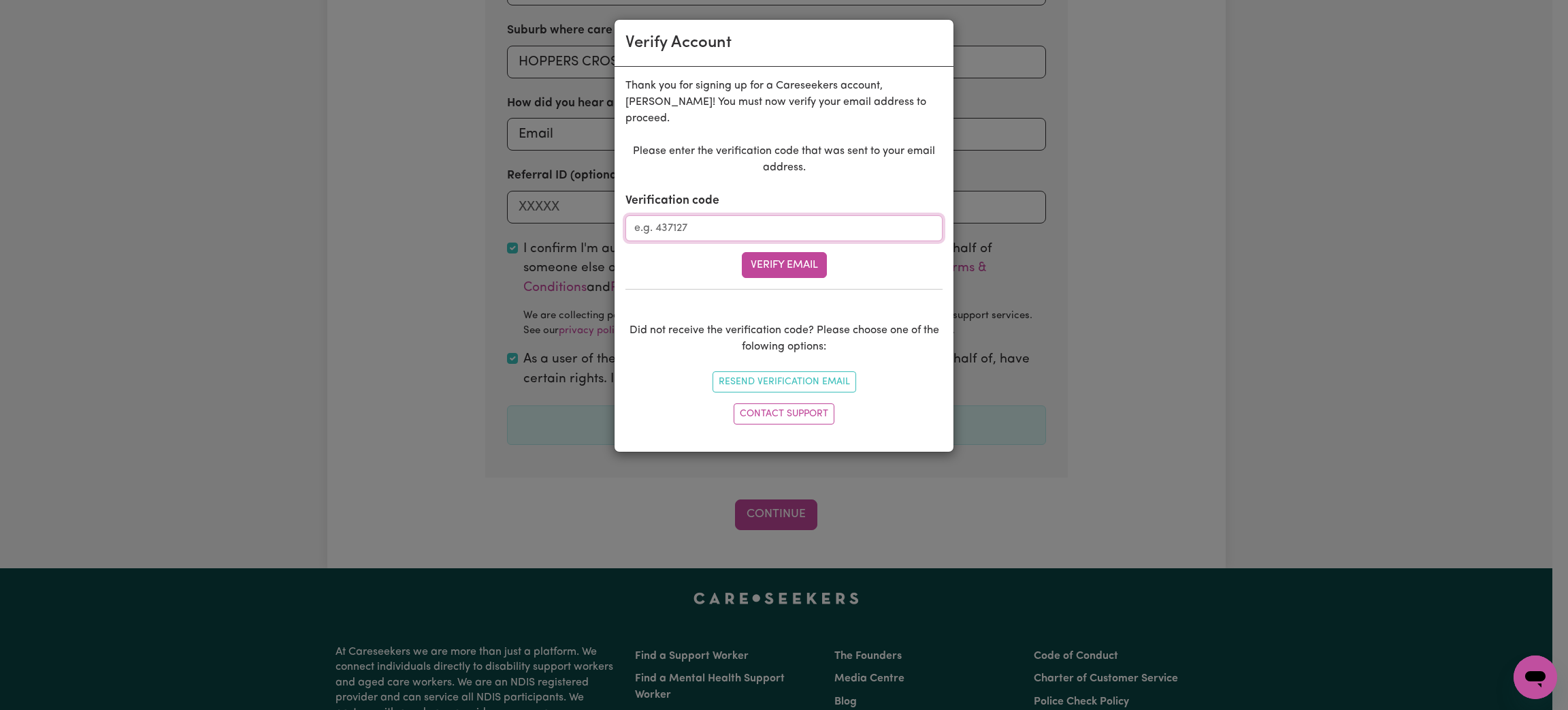
click at [683, 222] on input "Verification code" at bounding box center [784, 228] width 317 height 26
paste input "866885"
type input "866885"
click at [798, 253] on button "Verify Email" at bounding box center [784, 264] width 85 height 26
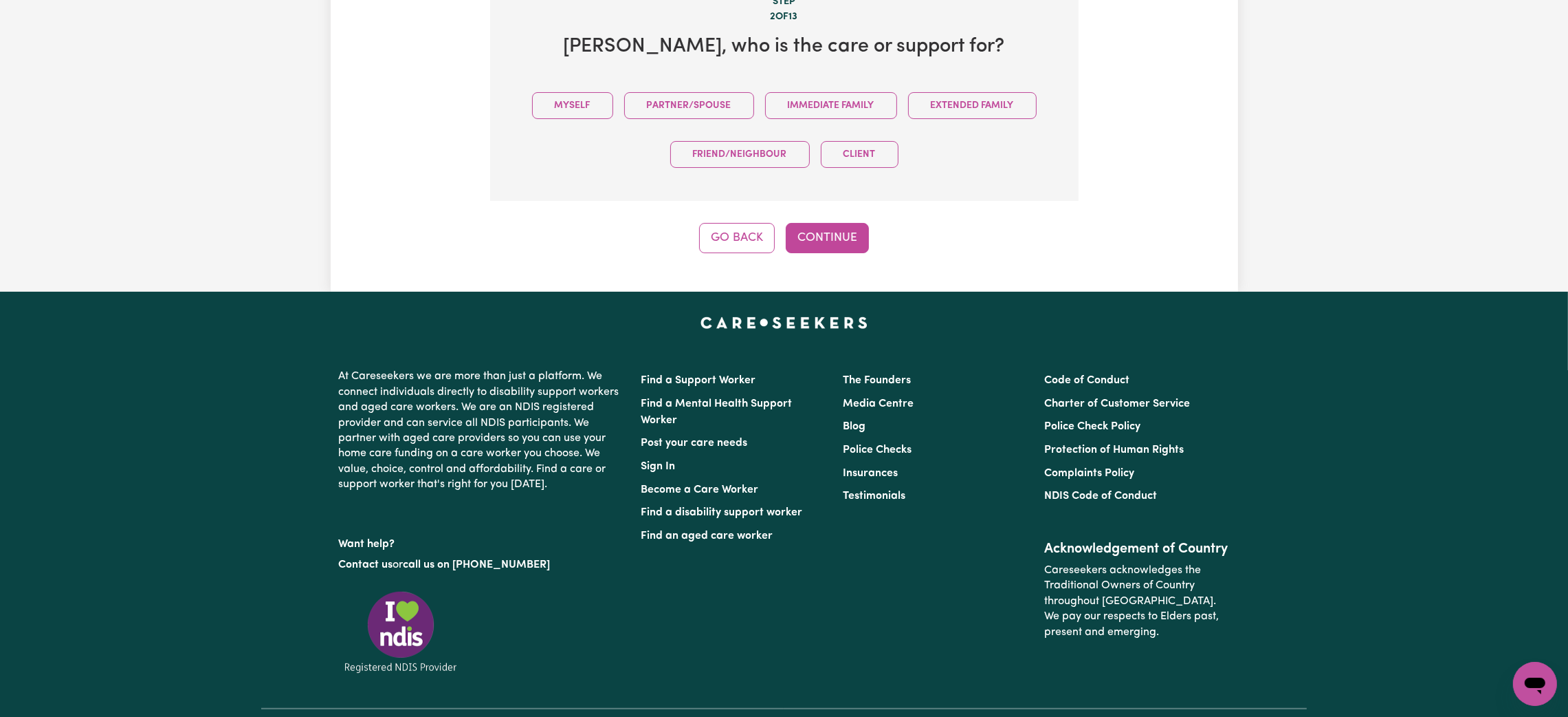
scroll to position [434, 0]
